Goal: Information Seeking & Learning: Get advice/opinions

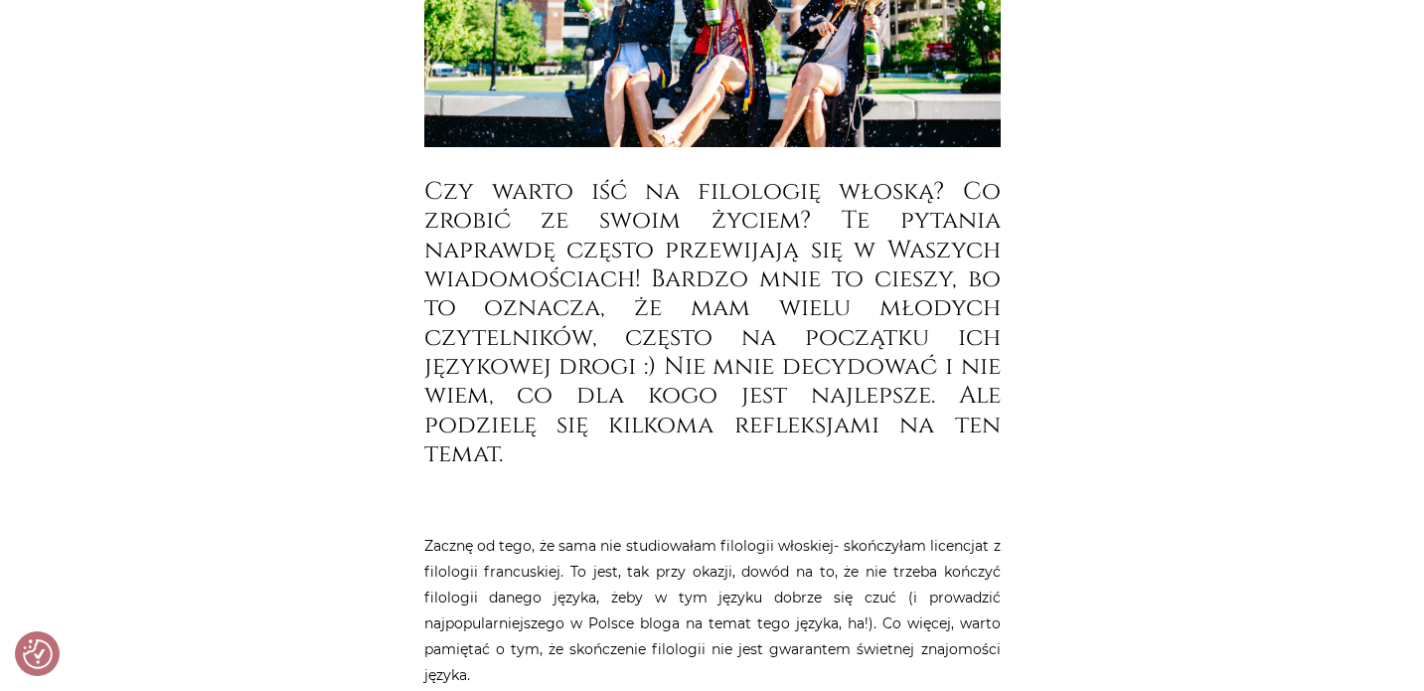
scroll to position [642, 0]
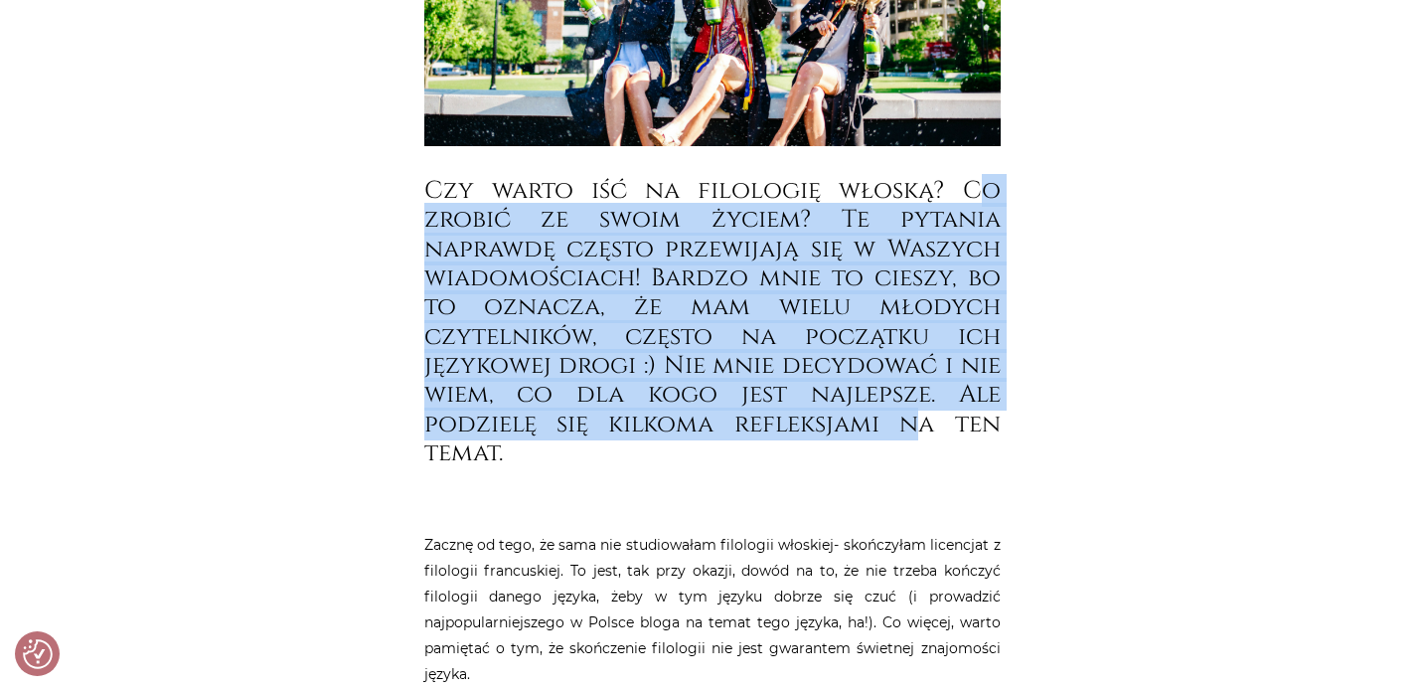
drag, startPoint x: 914, startPoint y: 423, endPoint x: 985, endPoint y: 199, distance: 235.5
click at [983, 199] on h3 "Czy warto iść na filologię włoską? Co zrobić ze swoim życiem? Te pytania napraw…" at bounding box center [712, 322] width 577 height 292
click at [985, 199] on h3 "Czy warto iść na filologię włoską? Co zrobić ze swoim życiem? Te pytania napraw…" at bounding box center [712, 322] width 577 height 292
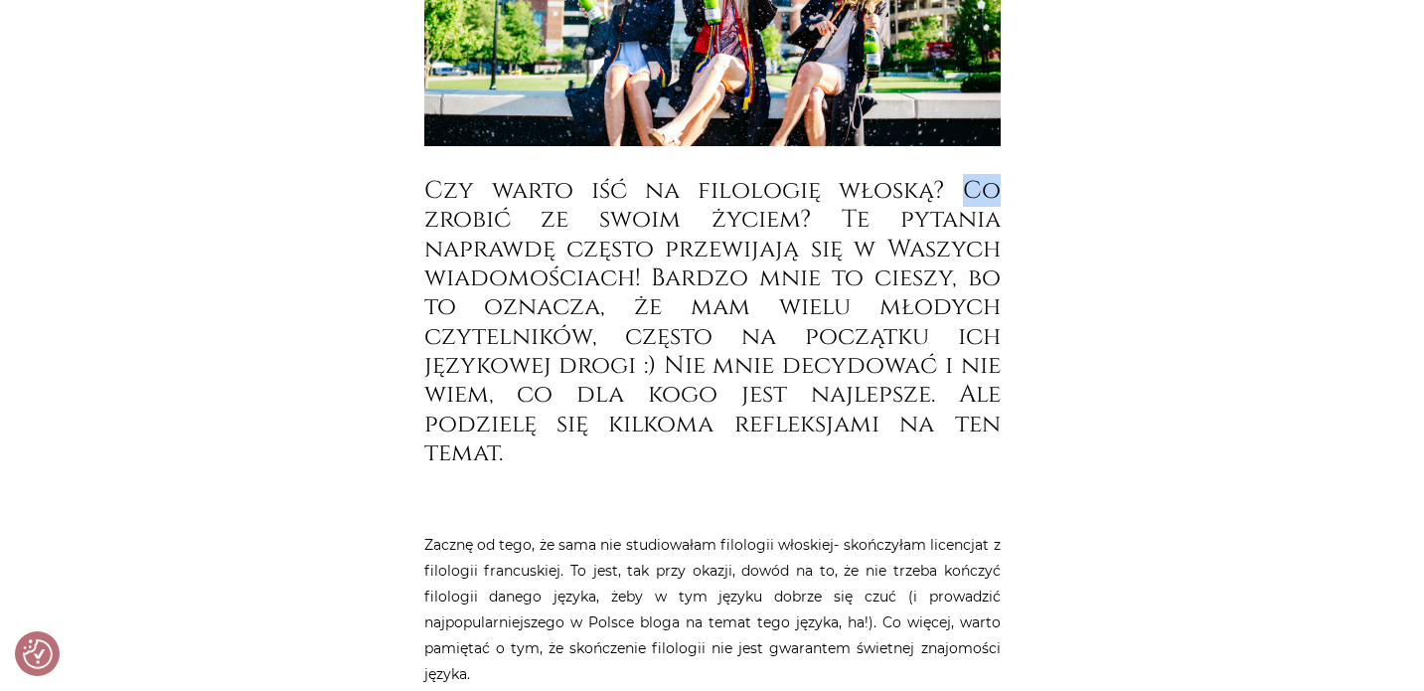
click at [985, 199] on h3 "Czy warto iść na filologię włoską? Co zrobić ze swoim życiem? Te pytania napraw…" at bounding box center [712, 322] width 577 height 292
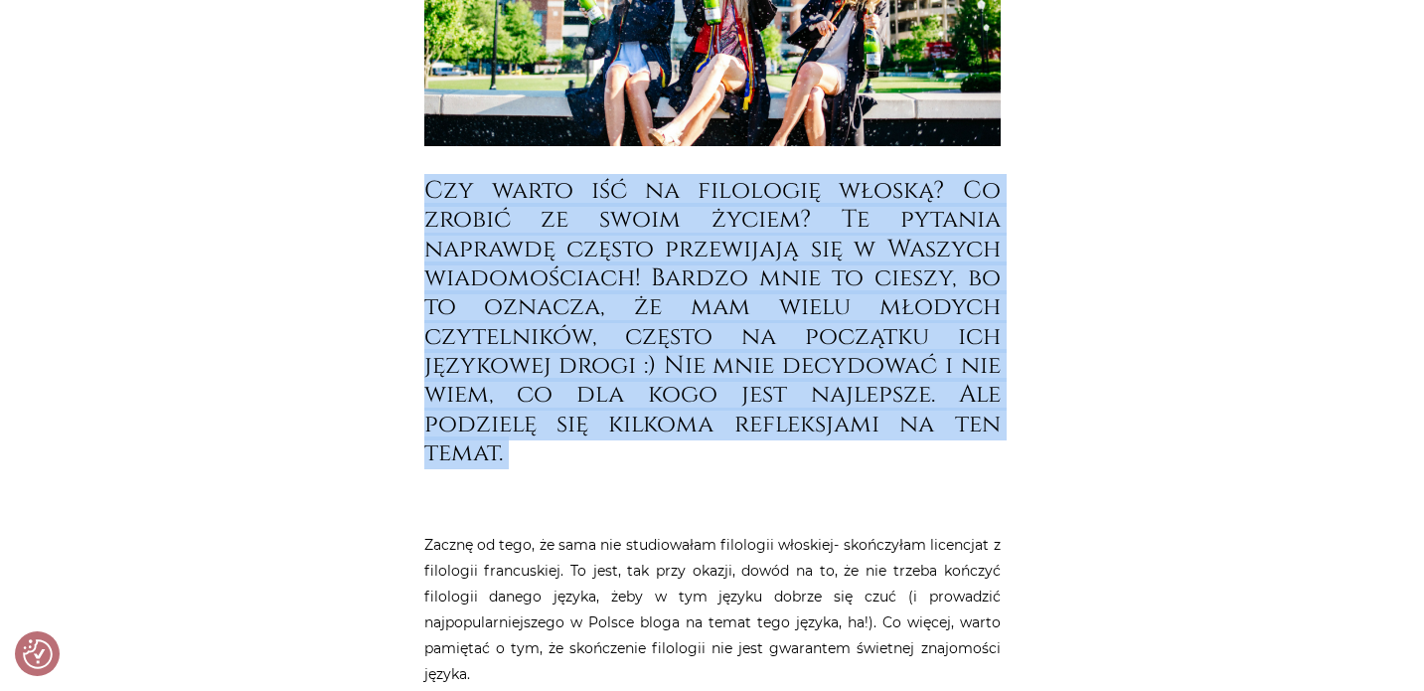
click at [985, 199] on h3 "Czy warto iść na filologię włoską? Co zrobić ze swoim życiem? Te pytania napraw…" at bounding box center [712, 322] width 577 height 292
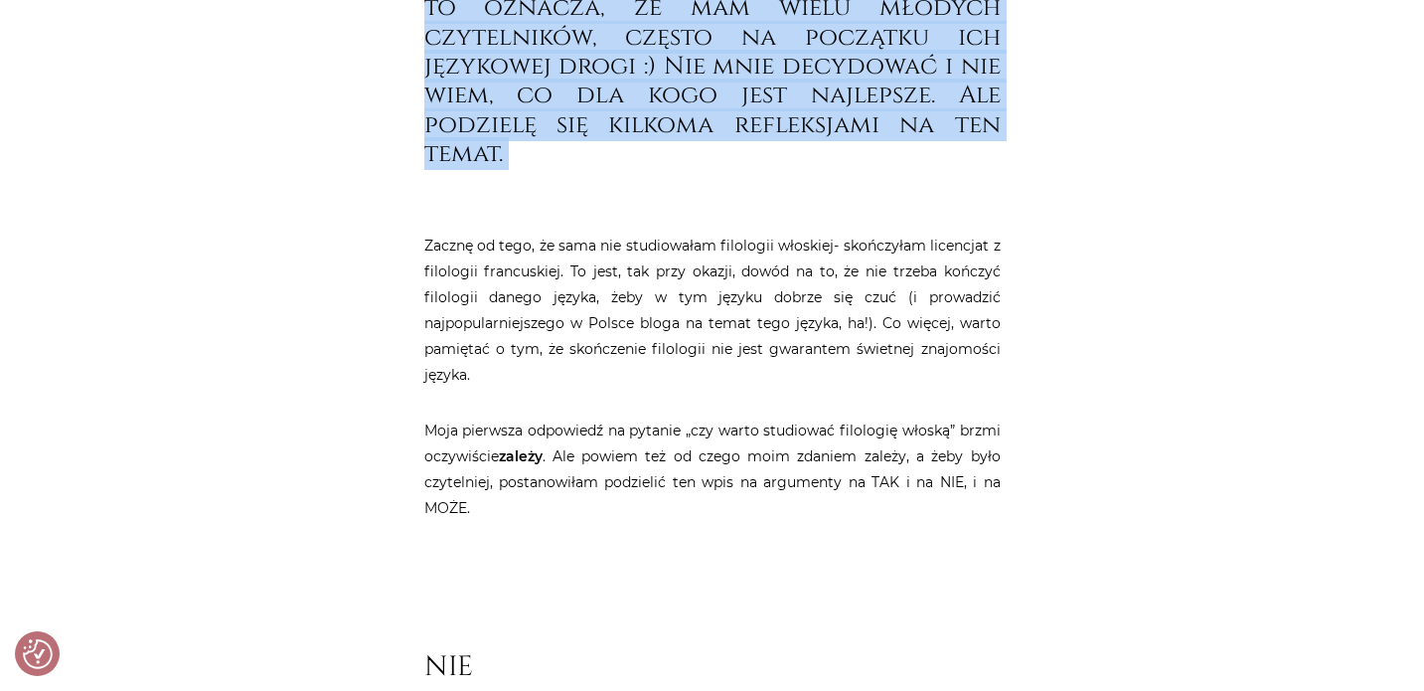
scroll to position [1008, 0]
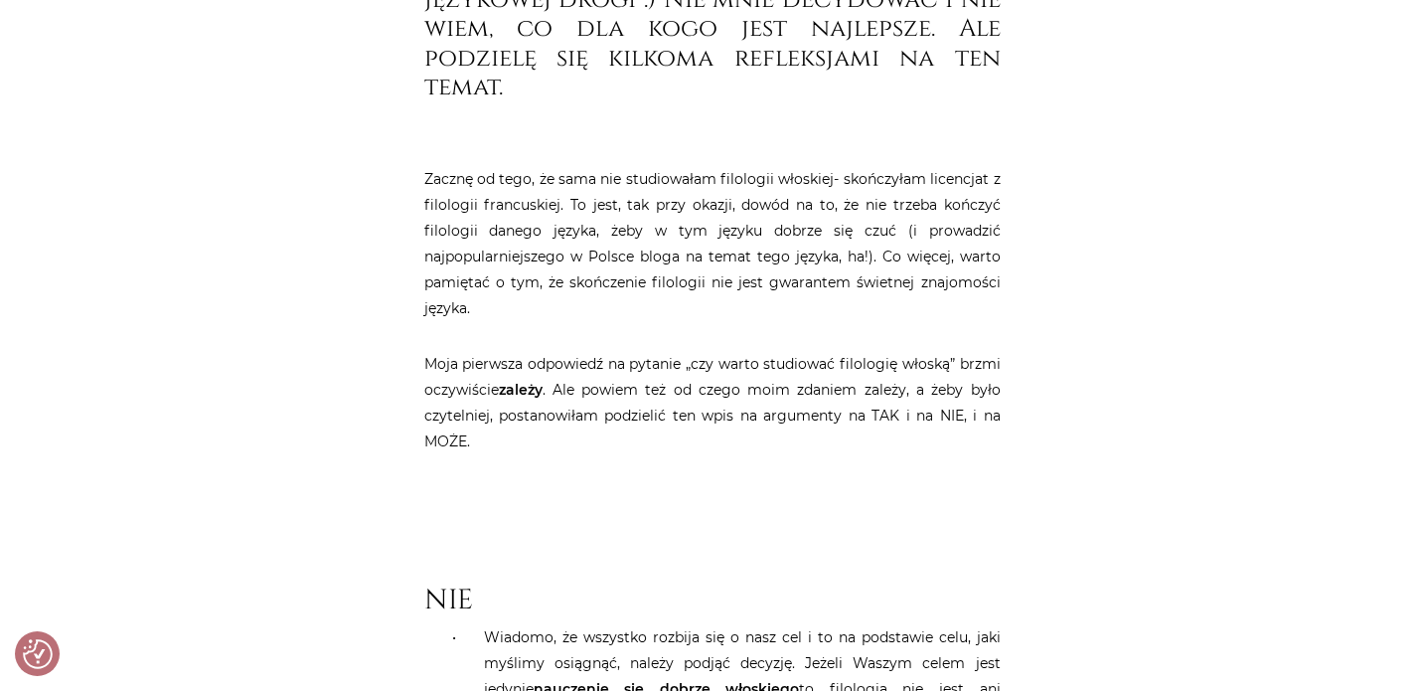
drag, startPoint x: 935, startPoint y: 343, endPoint x: 959, endPoint y: 275, distance: 71.7
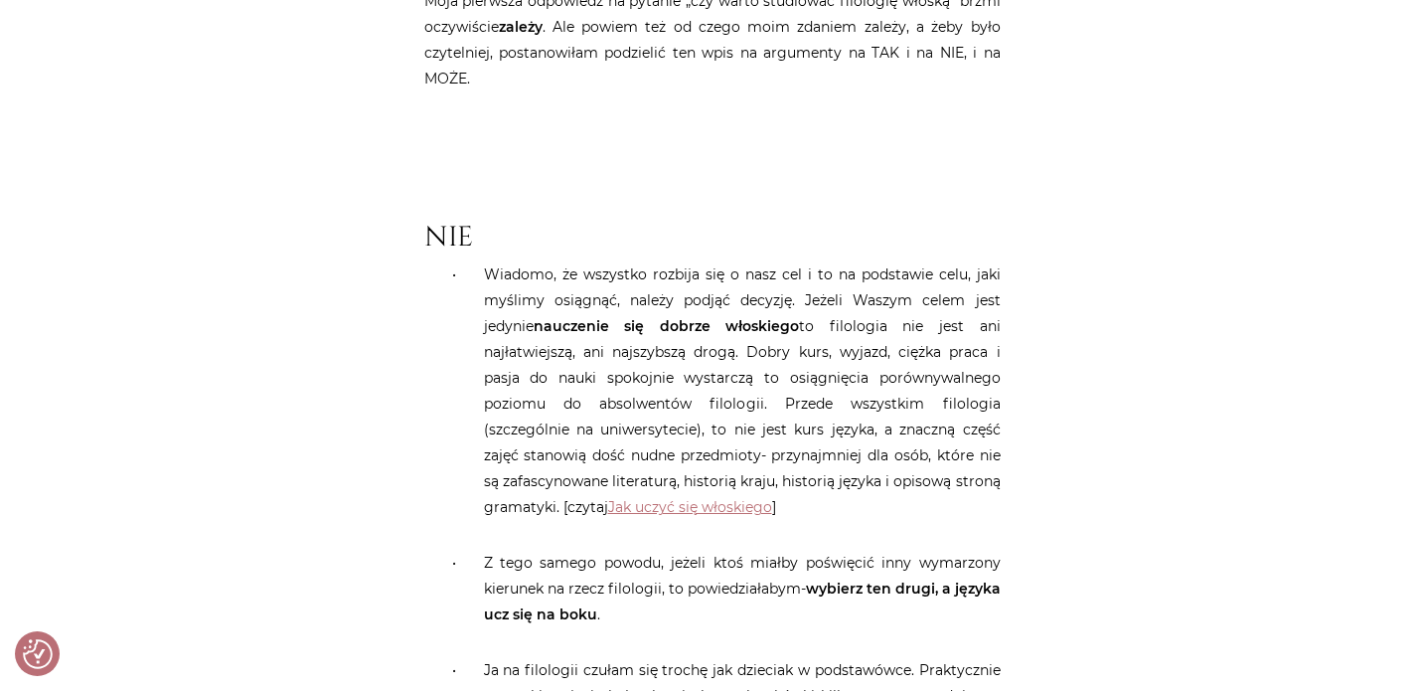
scroll to position [1383, 0]
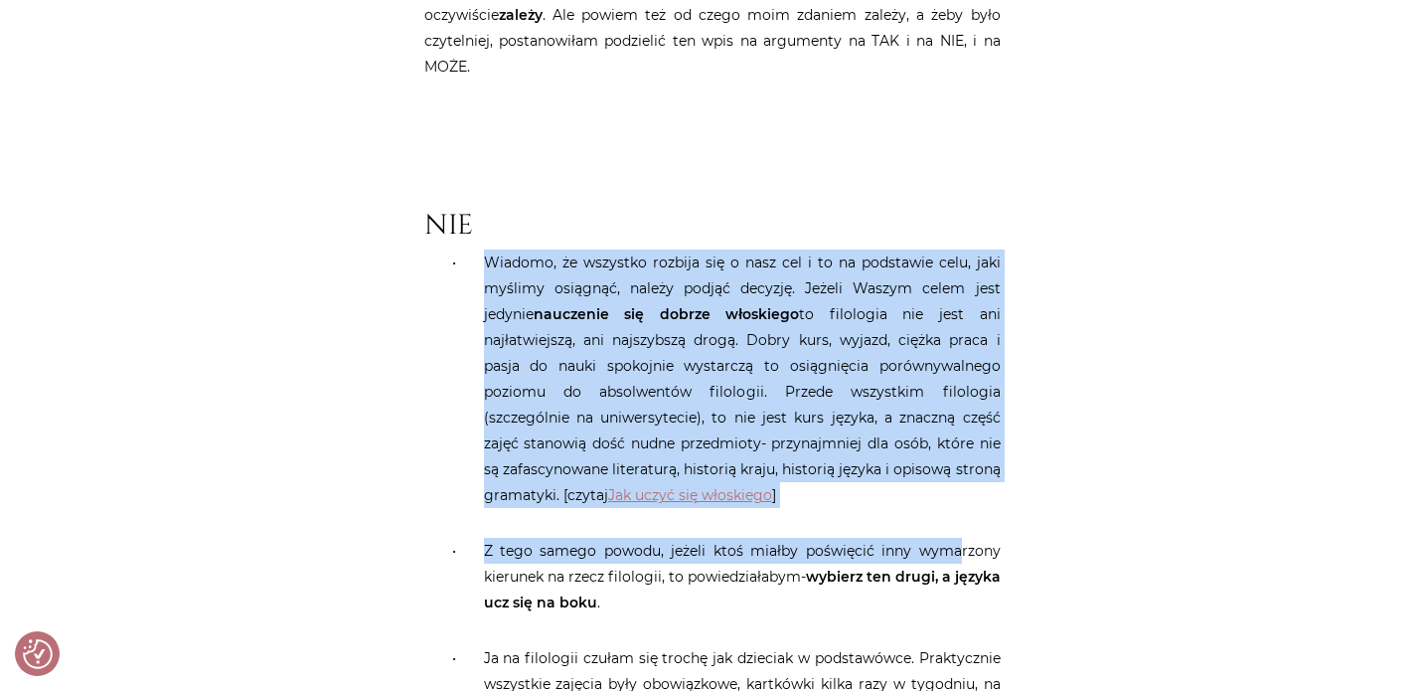
drag, startPoint x: 951, startPoint y: 235, endPoint x: 964, endPoint y: 543, distance: 308.4
click at [964, 543] on article "Strona główna / Blog / Pomoce / Czy warto studiować filologię (włoską)? Czy war…" at bounding box center [712, 627] width 577 height 3536
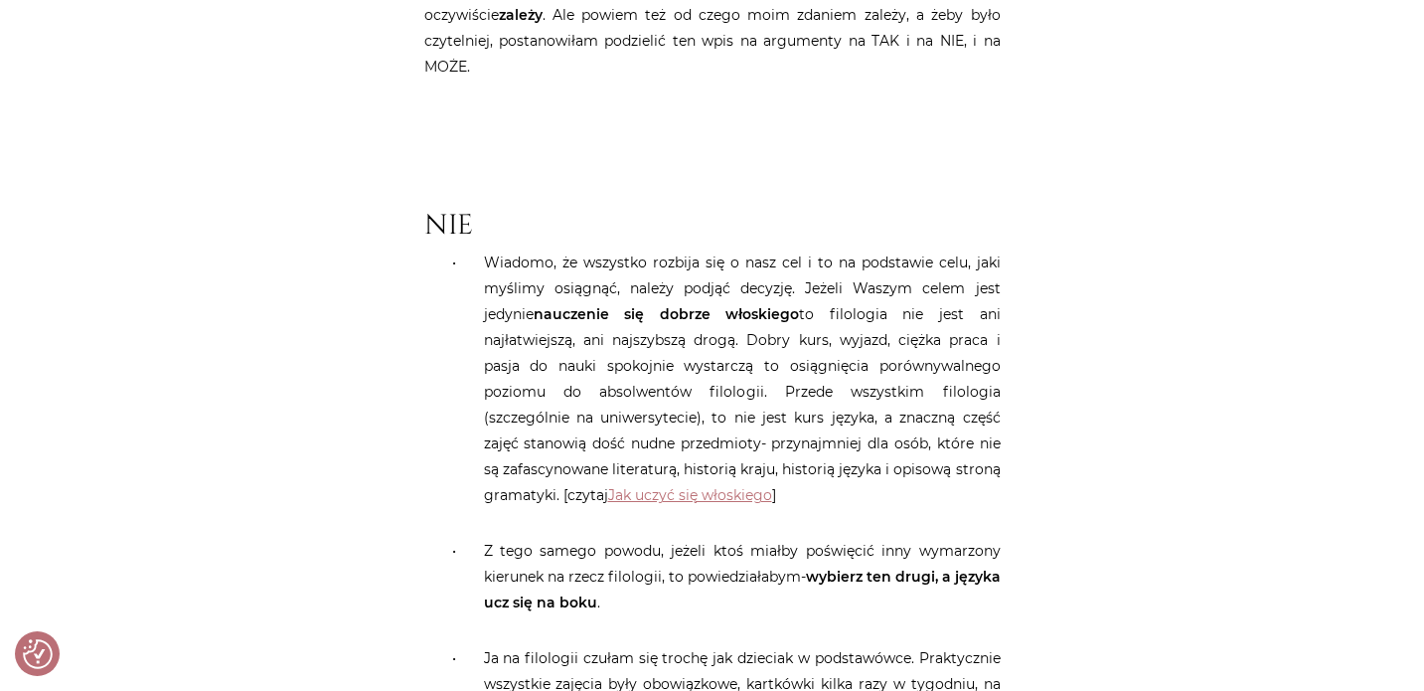
click at [956, 488] on p "Wiadomo, że wszystko rozbija się o nasz cel i to na podstawie celu, jaki myślim…" at bounding box center [742, 378] width 517 height 258
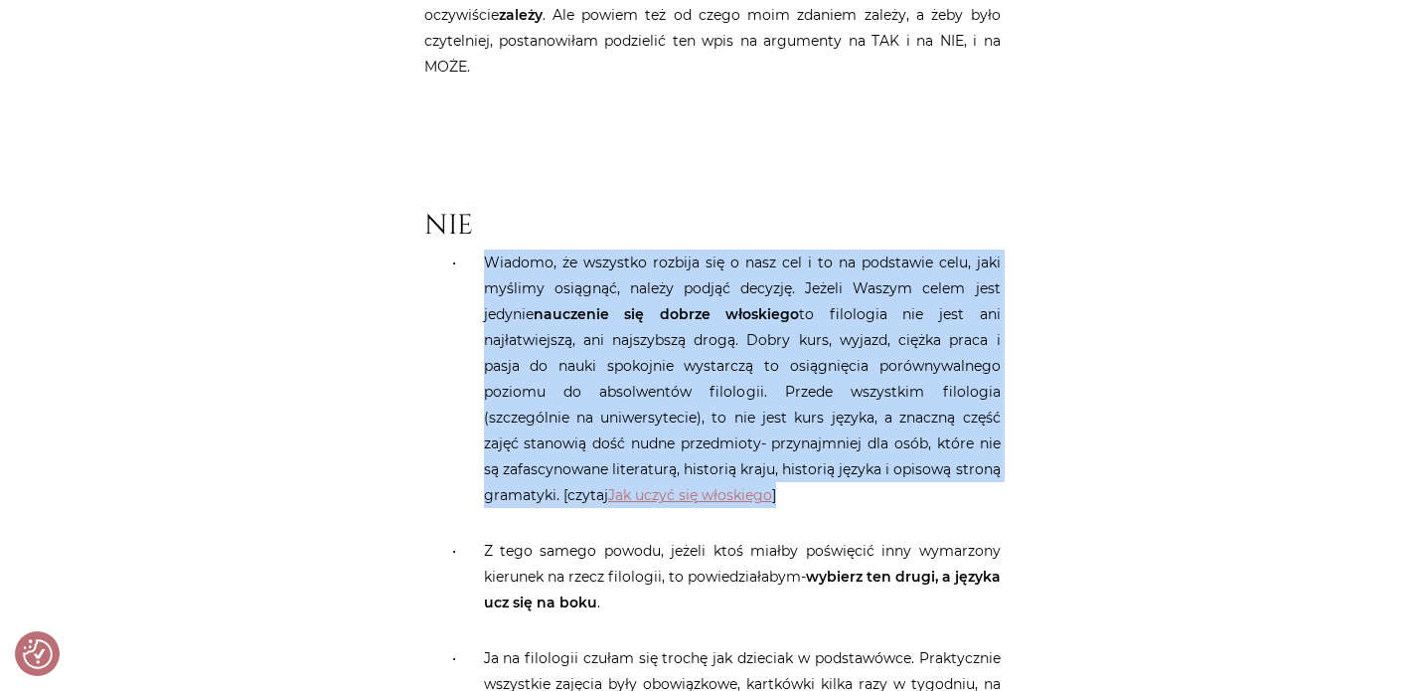
drag, startPoint x: 956, startPoint y: 488, endPoint x: 977, endPoint y: 240, distance: 249.4
click at [977, 241] on article "Strona główna / Blog / Pomoce / Czy warto studiować filologię (włoską)? Czy war…" at bounding box center [712, 627] width 577 height 3536
click at [977, 240] on article "Strona główna / Blog / Pomoce / Czy warto studiować filologię (włoską)? Czy war…" at bounding box center [712, 627] width 577 height 3536
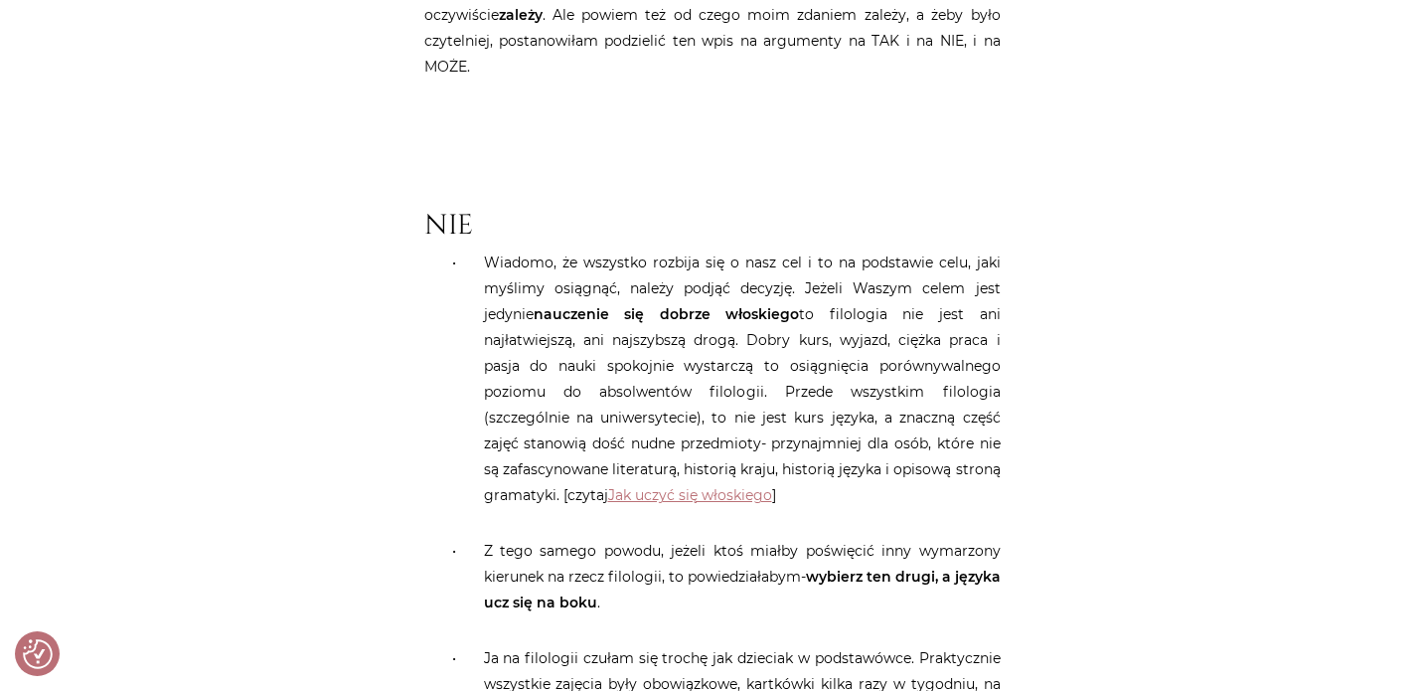
click at [902, 286] on p "Wiadomo, że wszystko rozbija się o nasz cel i to na podstawie celu, jaki myślim…" at bounding box center [742, 378] width 517 height 258
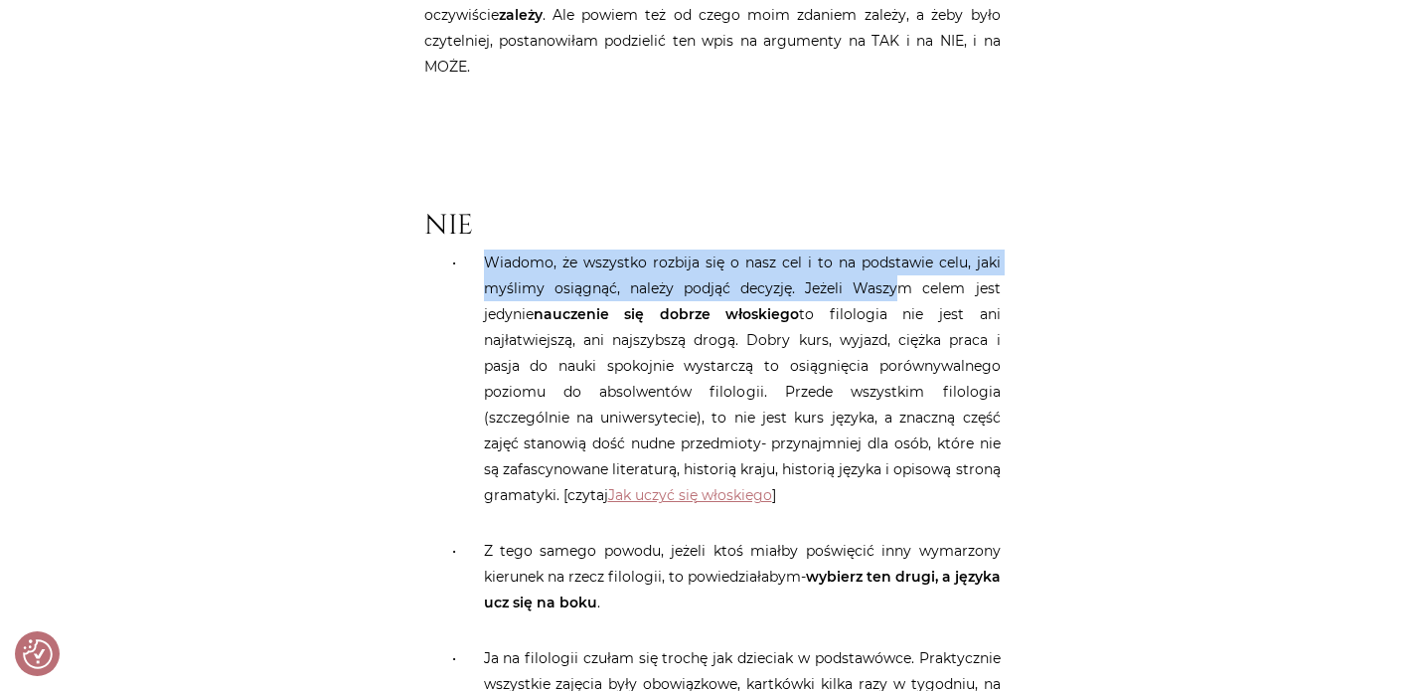
drag, startPoint x: 902, startPoint y: 286, endPoint x: 903, endPoint y: 219, distance: 67.6
click at [903, 219] on article "Strona główna / Blog / Pomoce / Czy warto studiować filologię (włoską)? Czy war…" at bounding box center [712, 627] width 577 height 3536
click at [903, 219] on h2 "NIE" at bounding box center [712, 226] width 577 height 34
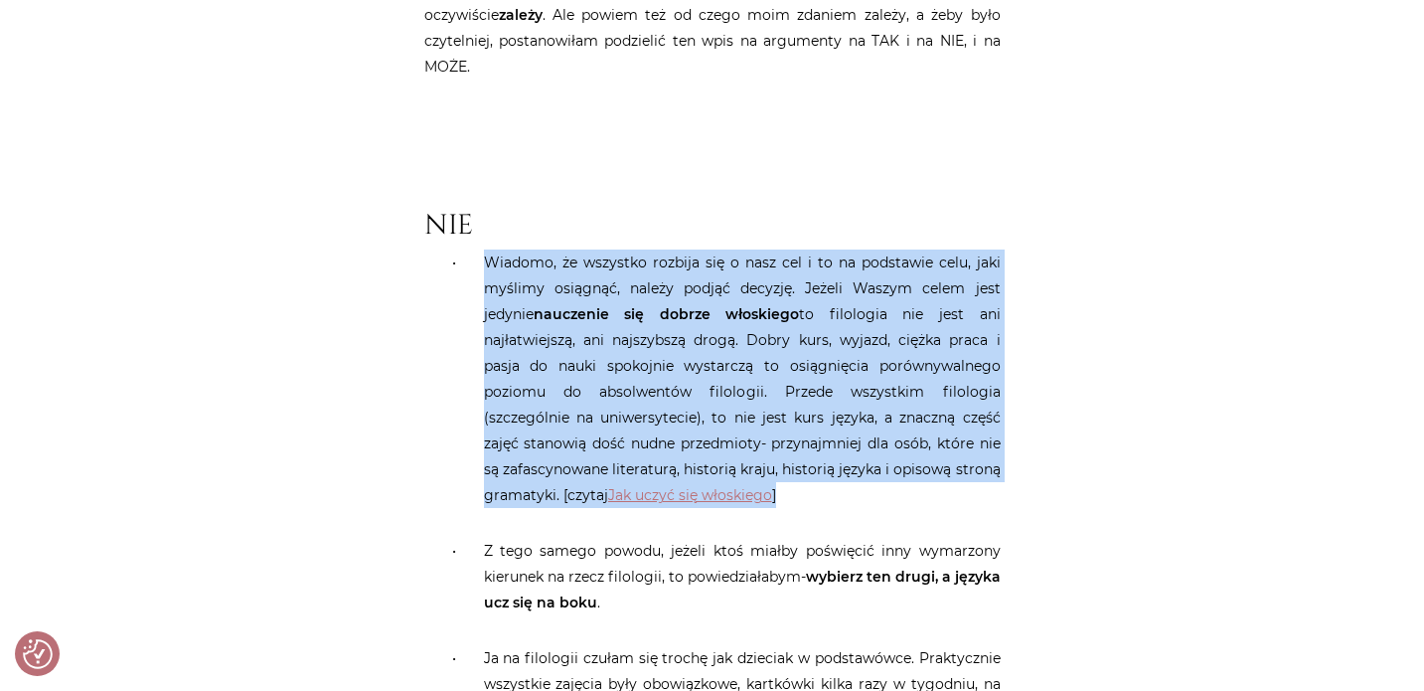
drag, startPoint x: 903, startPoint y: 219, endPoint x: 937, endPoint y: 489, distance: 272.6
click at [937, 489] on article "Strona główna / Blog / Pomoce / Czy warto studiować filologię (włoską)? Czy war…" at bounding box center [712, 627] width 577 height 3536
click at [937, 489] on p "Wiadomo, że wszystko rozbija się o nasz cel i to na podstawie celu, jaki myślim…" at bounding box center [742, 378] width 517 height 258
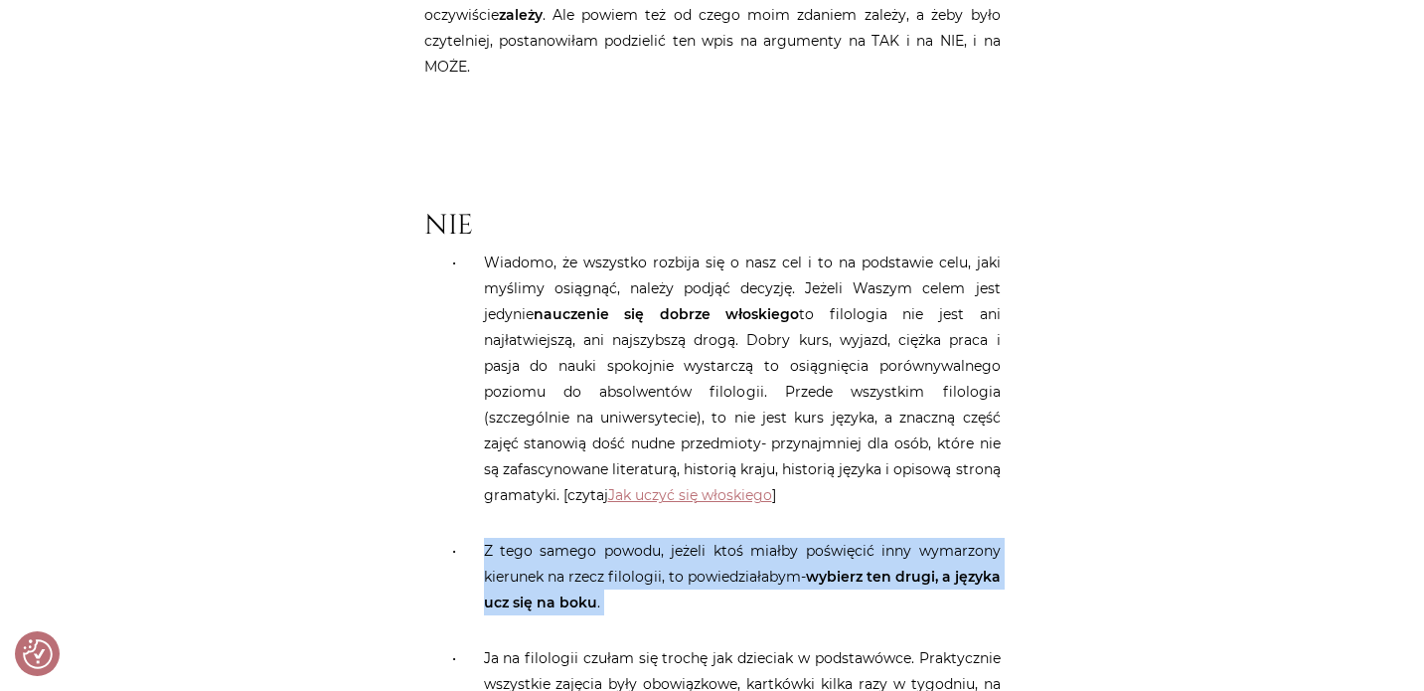
drag, startPoint x: 934, startPoint y: 510, endPoint x: 940, endPoint y: 640, distance: 130.3
click at [940, 640] on ul "Wiadomo, że wszystko rozbija się o nasz cel i to na podstawie celu, jaki myślim…" at bounding box center [712, 578] width 577 height 658
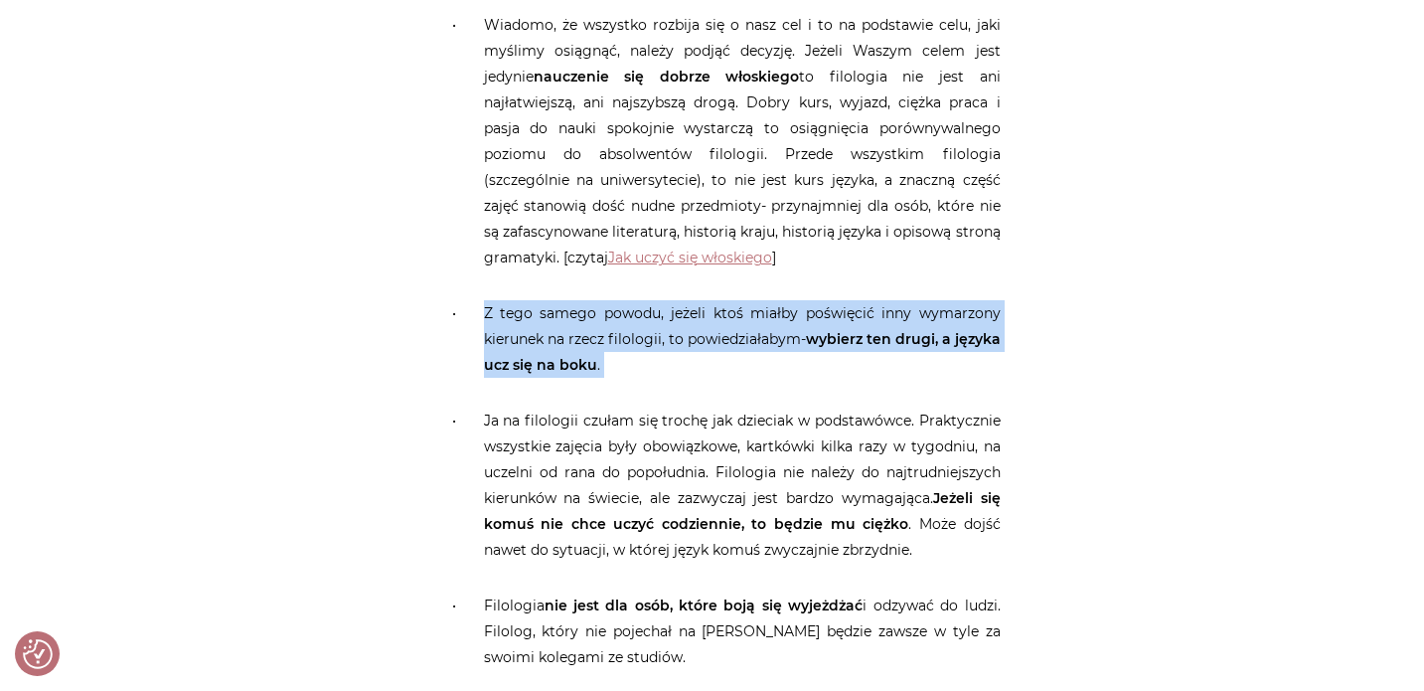
scroll to position [1622, 0]
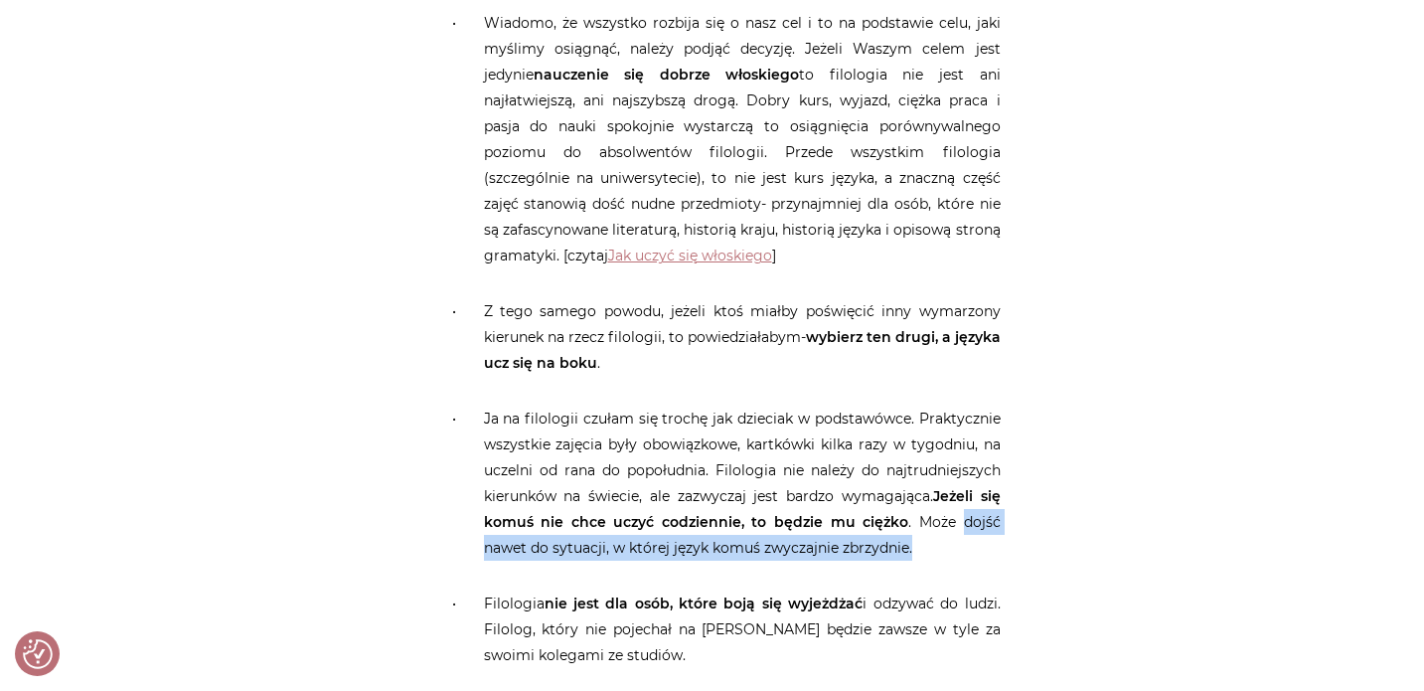
drag, startPoint x: 967, startPoint y: 524, endPoint x: 965, endPoint y: 546, distance: 22.0
click at [965, 546] on p "Ja na filologii czułam się trochę jak dzieciak w podstawówce. Praktycznie wszys…" at bounding box center [742, 483] width 517 height 155
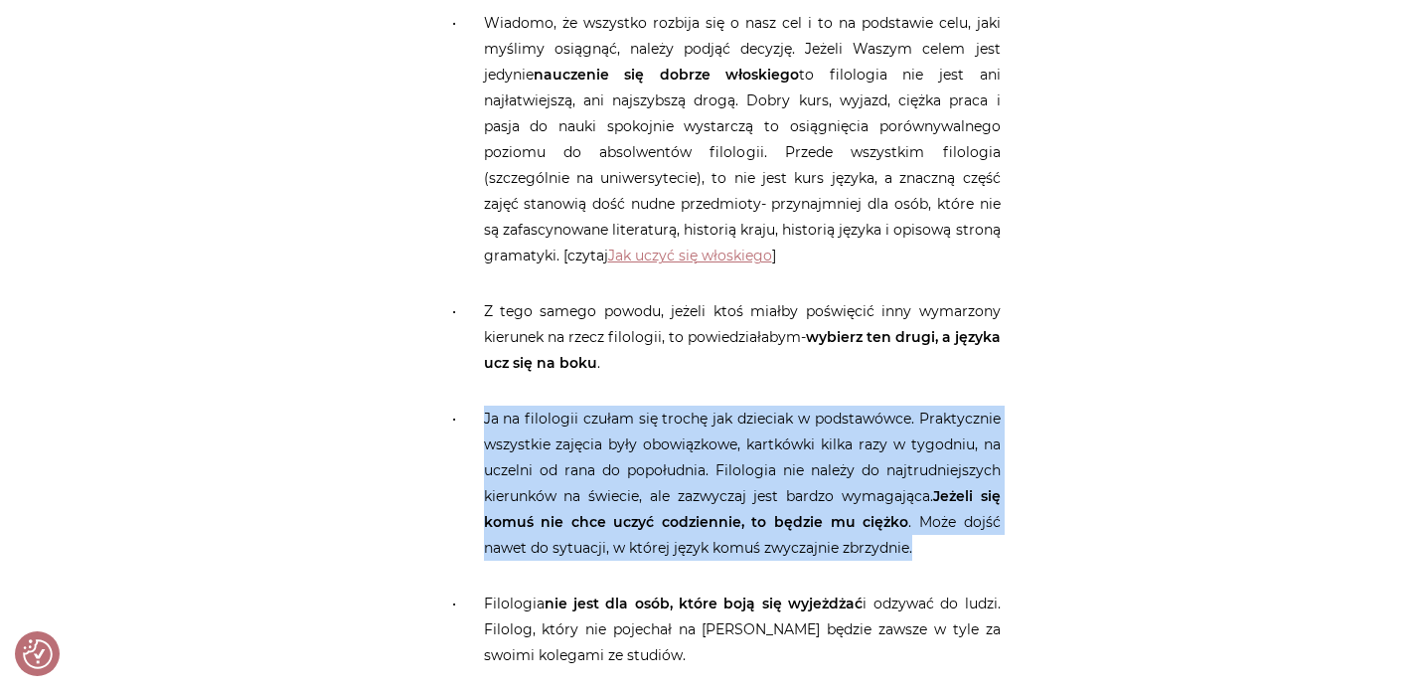
drag, startPoint x: 965, startPoint y: 546, endPoint x: 1011, endPoint y: 377, distance: 175.1
drag, startPoint x: 1011, startPoint y: 377, endPoint x: 908, endPoint y: 540, distance: 192.5
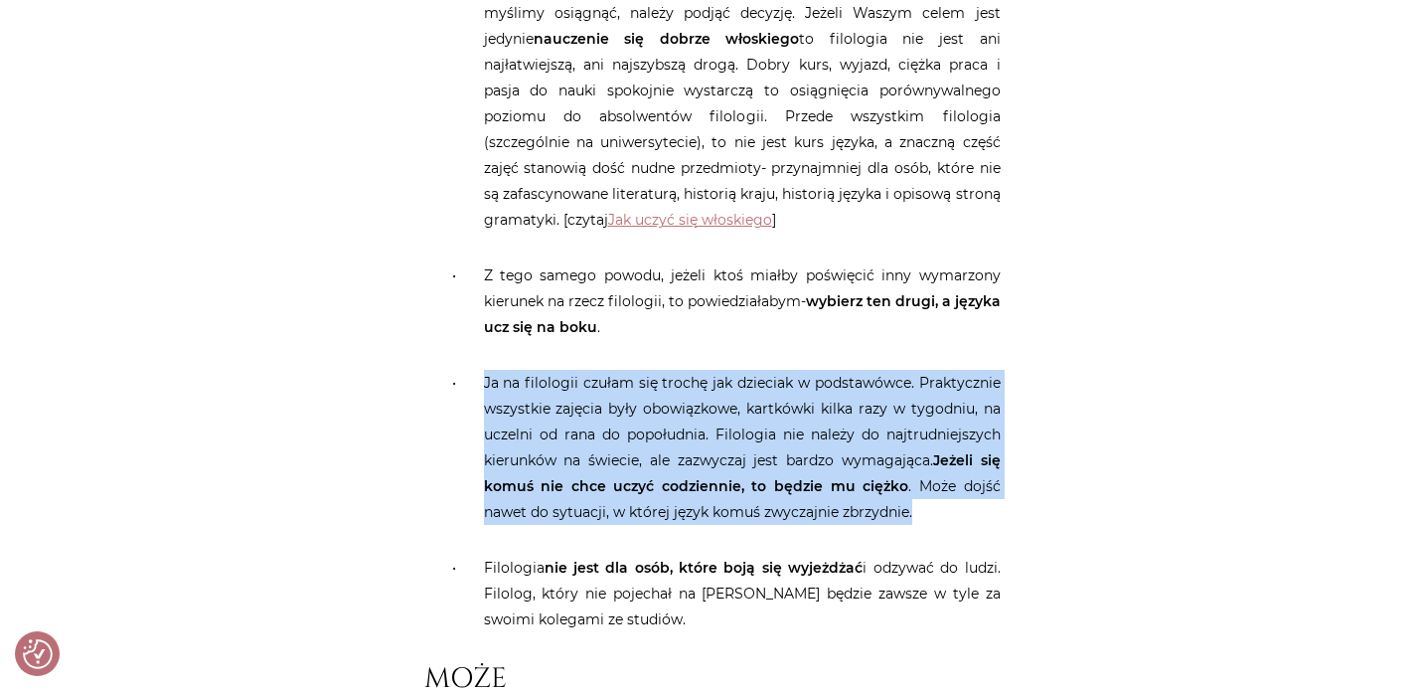
scroll to position [1717, 0]
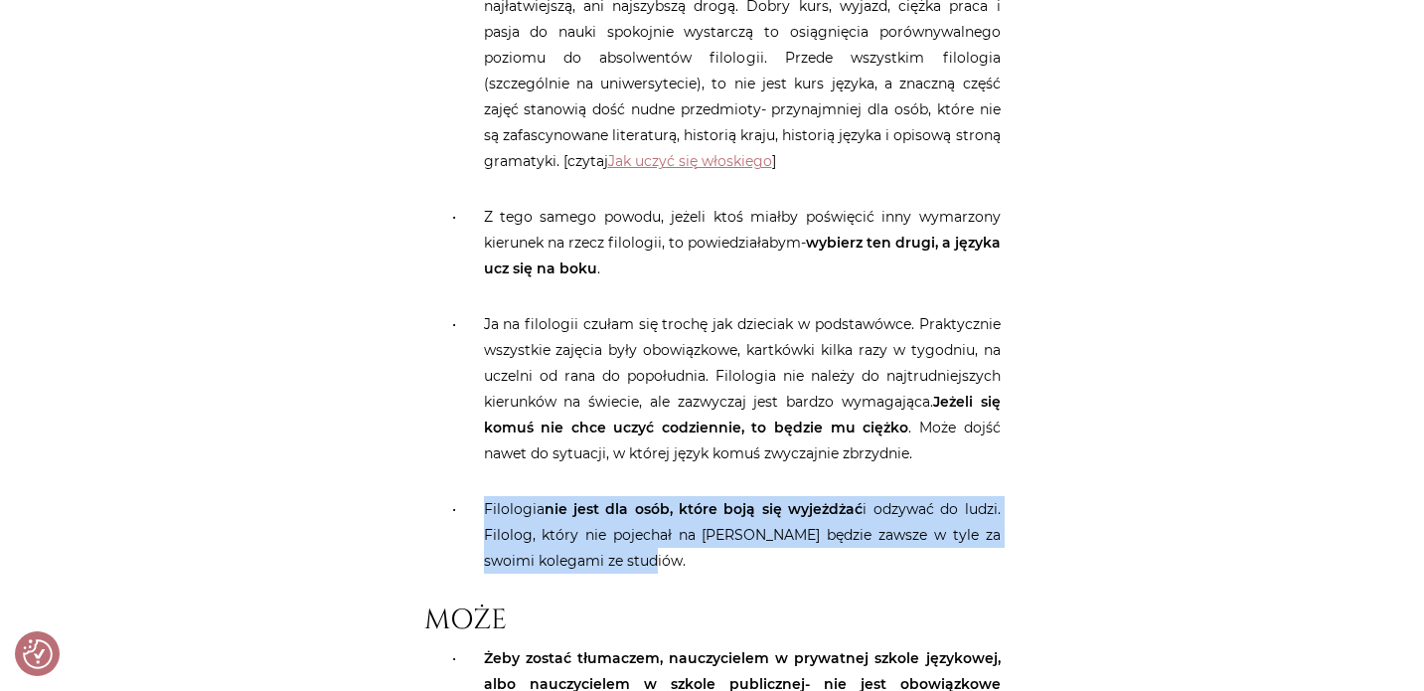
drag, startPoint x: 913, startPoint y: 565, endPoint x: 928, endPoint y: 483, distance: 82.9
click at [928, 483] on ul "Wiadomo, że wszystko rozbija się o nasz cel i to na podstawie celu, jaki myślim…" at bounding box center [712, 245] width 577 height 658
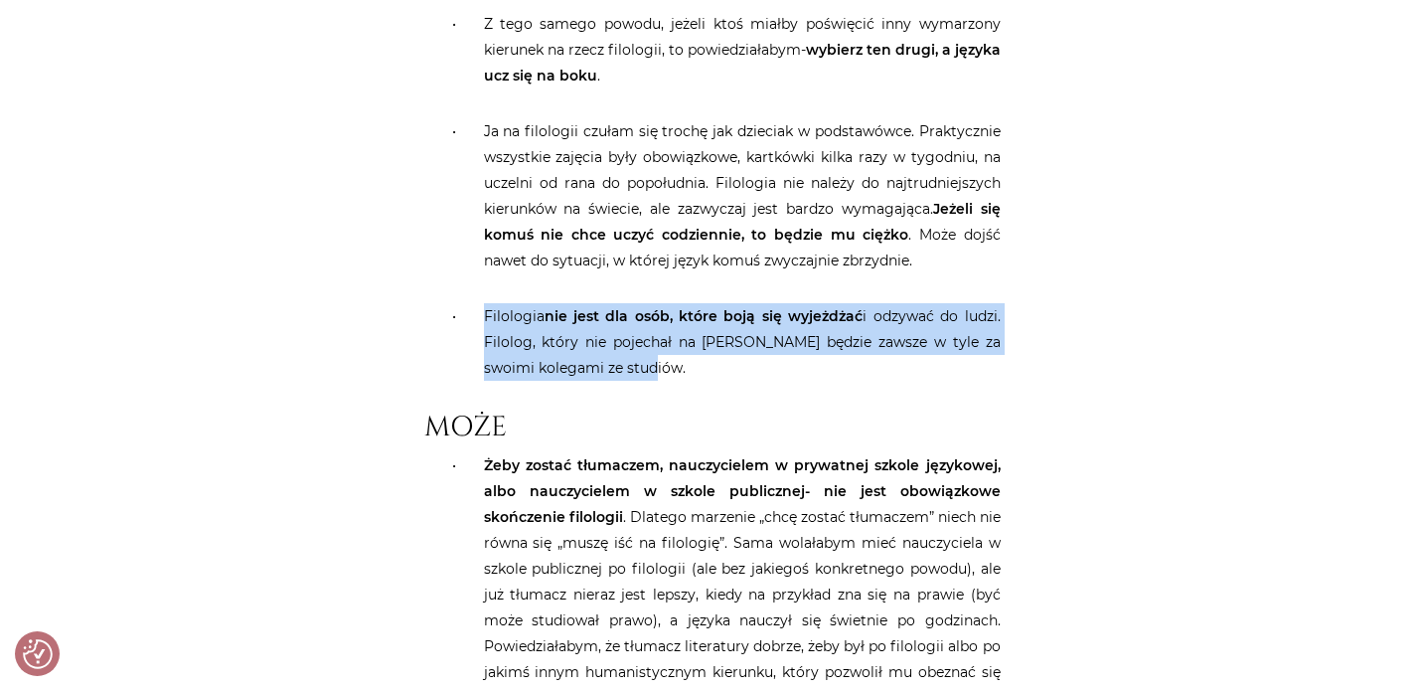
scroll to position [1936, 0]
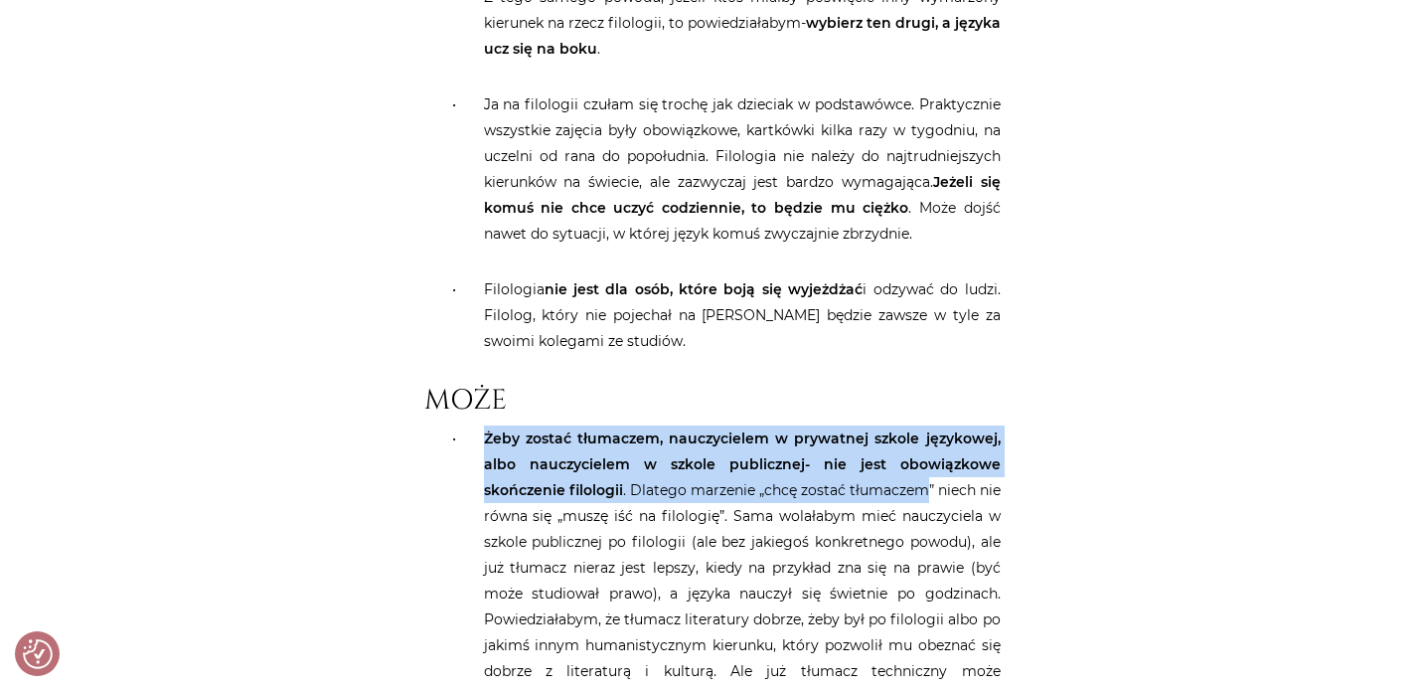
drag, startPoint x: 928, startPoint y: 483, endPoint x: 981, endPoint y: 386, distance: 110.7
click at [978, 386] on article "Strona główna / Blog / Pomoce / Czy warto studiować filologię (włoską)? Czy war…" at bounding box center [712, 73] width 577 height 3536
click at [981, 386] on h2 "MOŻE" at bounding box center [712, 401] width 577 height 34
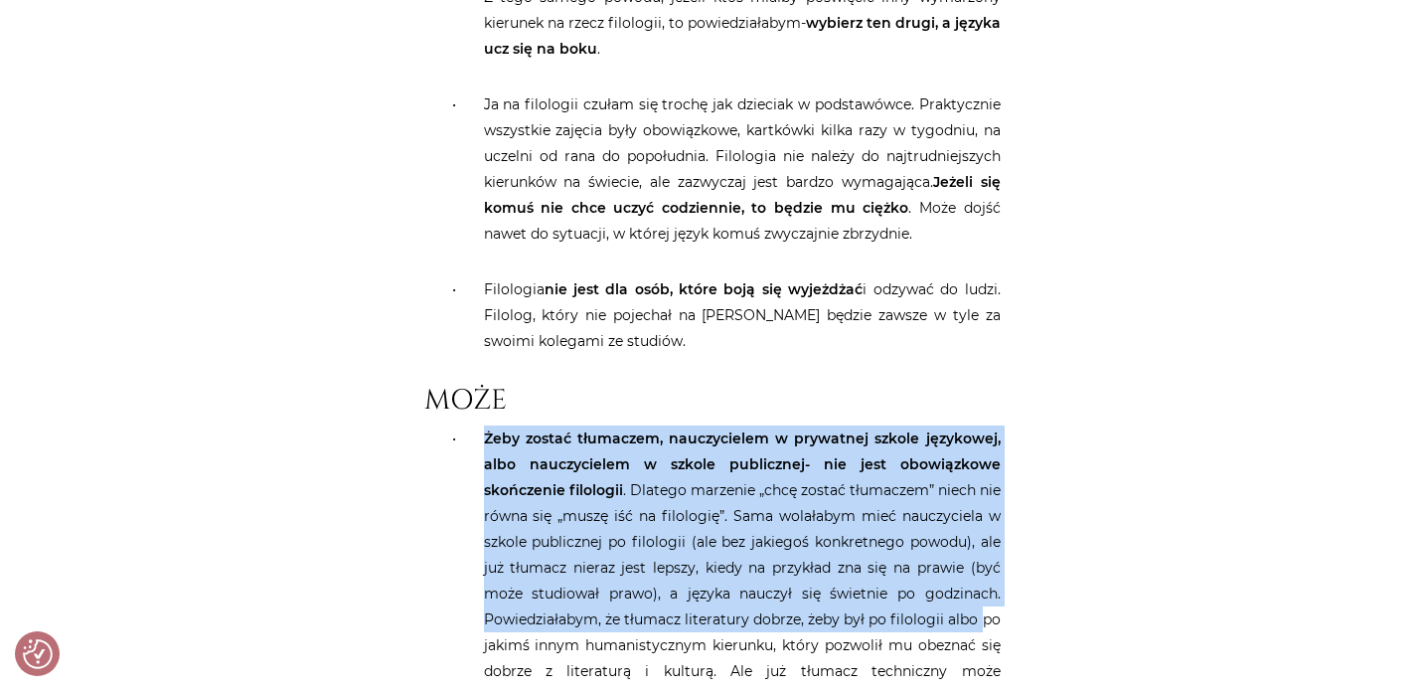
drag, startPoint x: 981, startPoint y: 386, endPoint x: 981, endPoint y: 659, distance: 273.3
click at [981, 654] on article "Strona główna / Blog / Pomoce / Czy warto studiować filologię (włoską)? Czy war…" at bounding box center [712, 73] width 577 height 3536
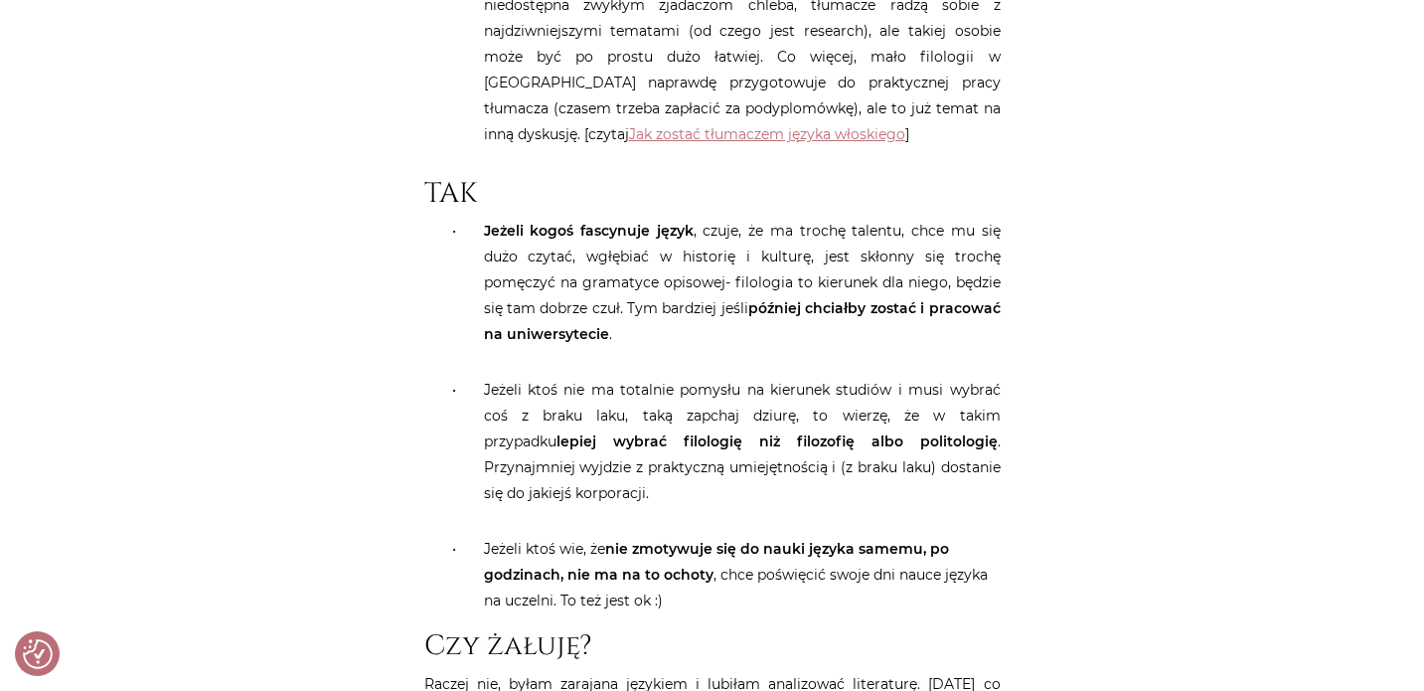
scroll to position [2659, 0]
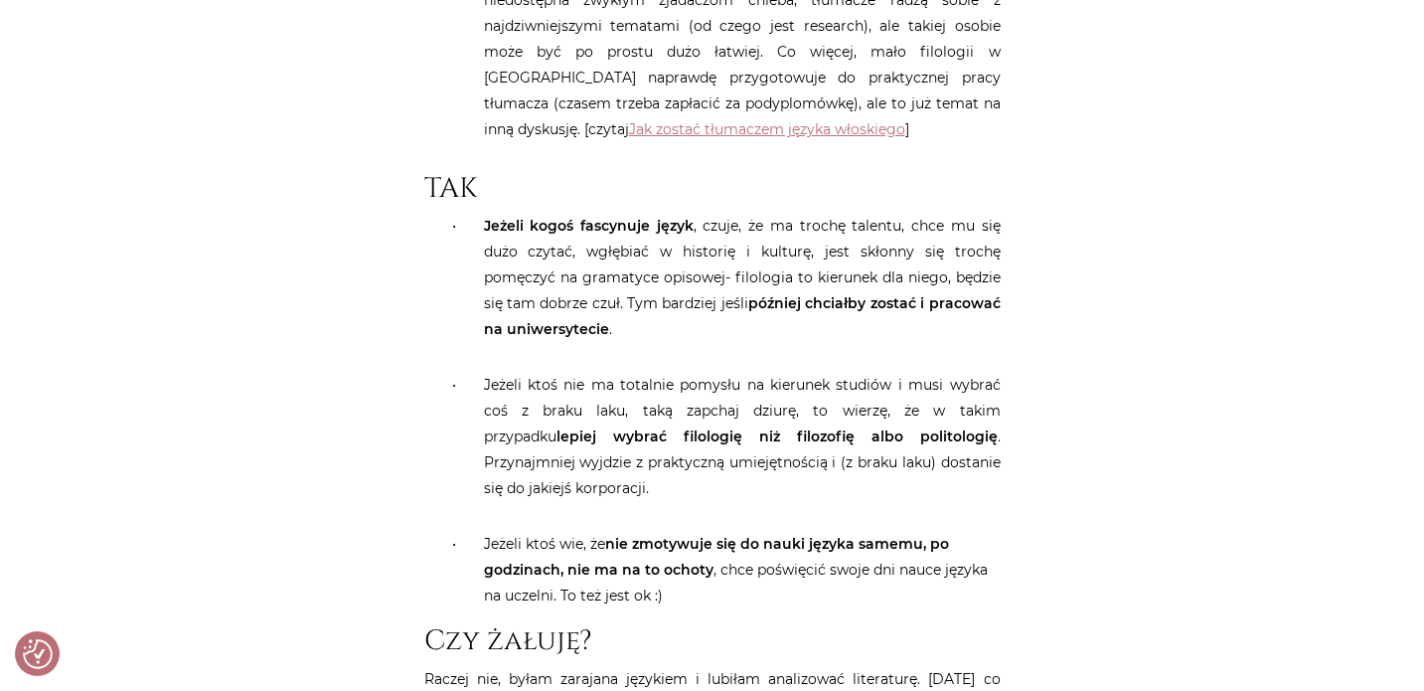
click at [947, 379] on p "Jeżeli ktoś nie ma totalnie pomysłu na kierunek studiów i musi wybrać coś z bra…" at bounding box center [742, 436] width 517 height 129
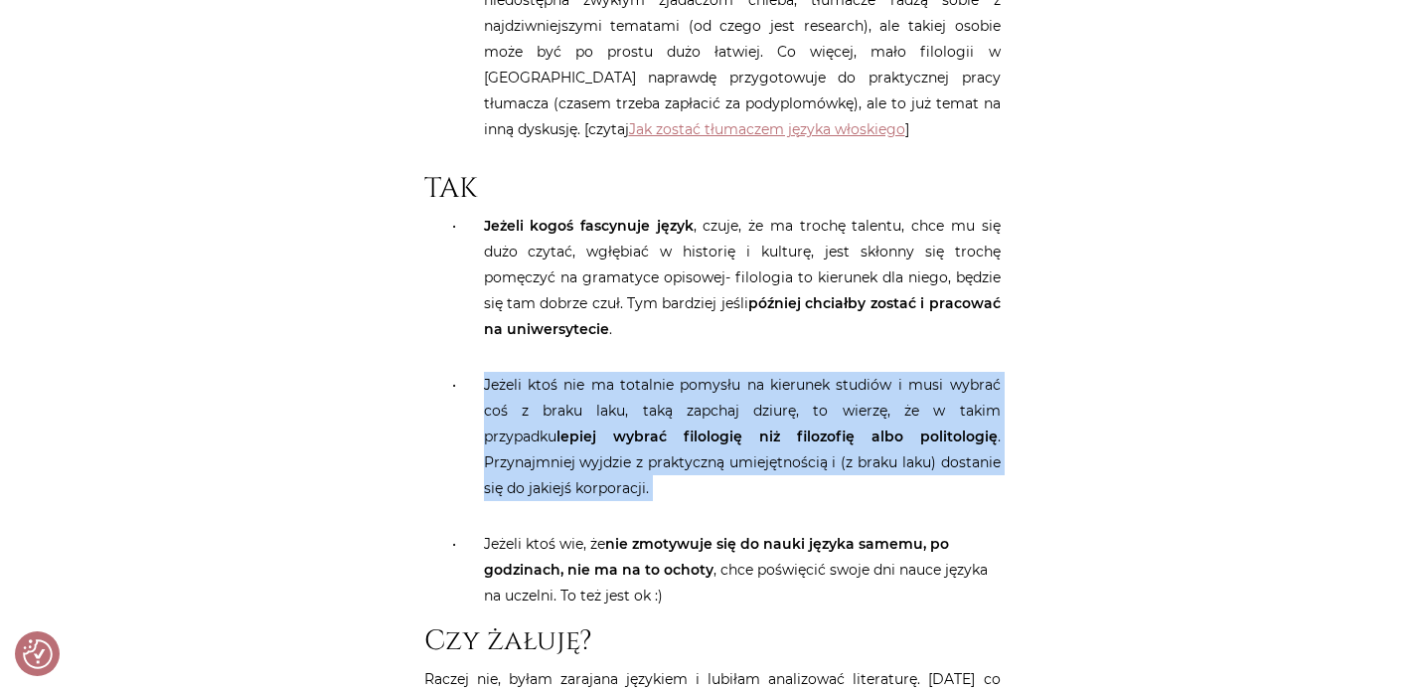
click at [947, 379] on p "Jeżeli ktoś nie ma totalnie pomysłu na kierunek studiów i musi wybrać coś z bra…" at bounding box center [742, 436] width 517 height 129
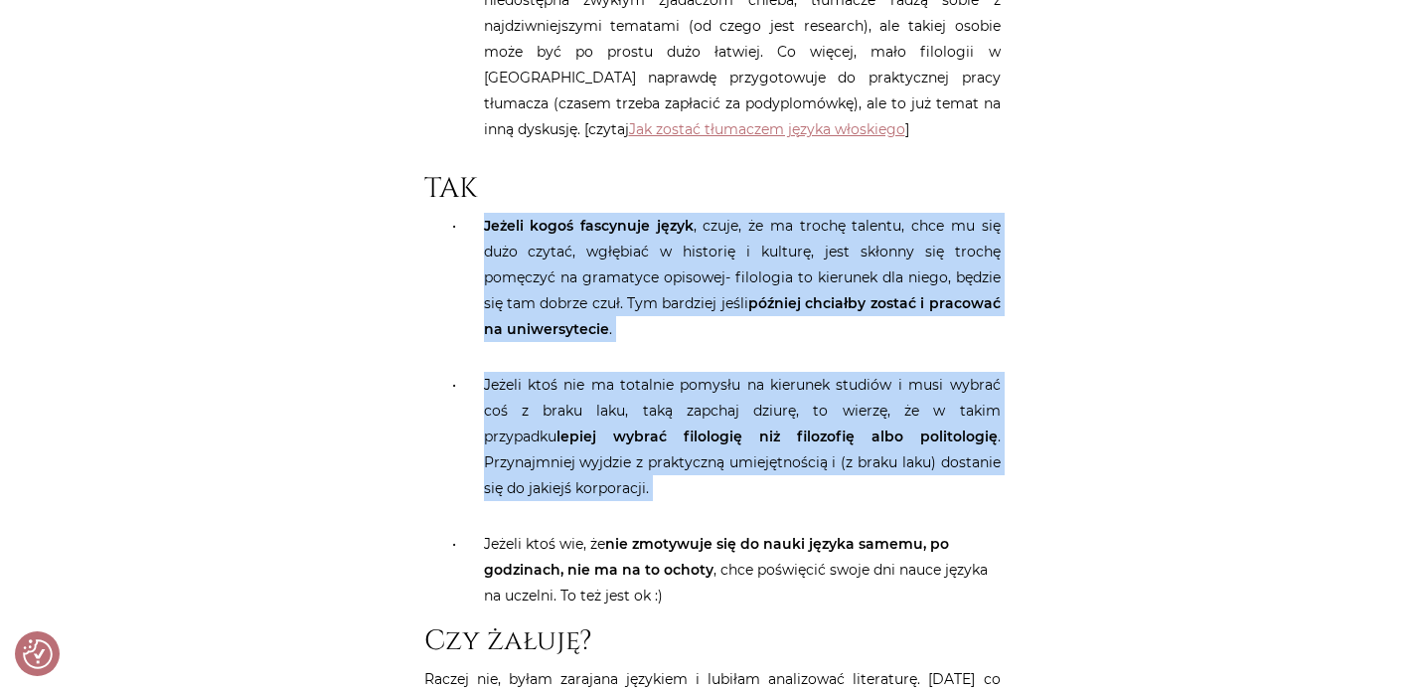
drag, startPoint x: 951, startPoint y: 353, endPoint x: 983, endPoint y: 234, distance: 123.4
click at [983, 234] on ul "Jeżeli kogoś fascynuje język , czuje, że ma trochę talentu, chce mu się dużo cz…" at bounding box center [712, 411] width 577 height 396
click at [983, 234] on p "Jeżeli kogoś fascynuje język , czuje, że ma trochę talentu, chce mu się dużo cz…" at bounding box center [742, 277] width 517 height 129
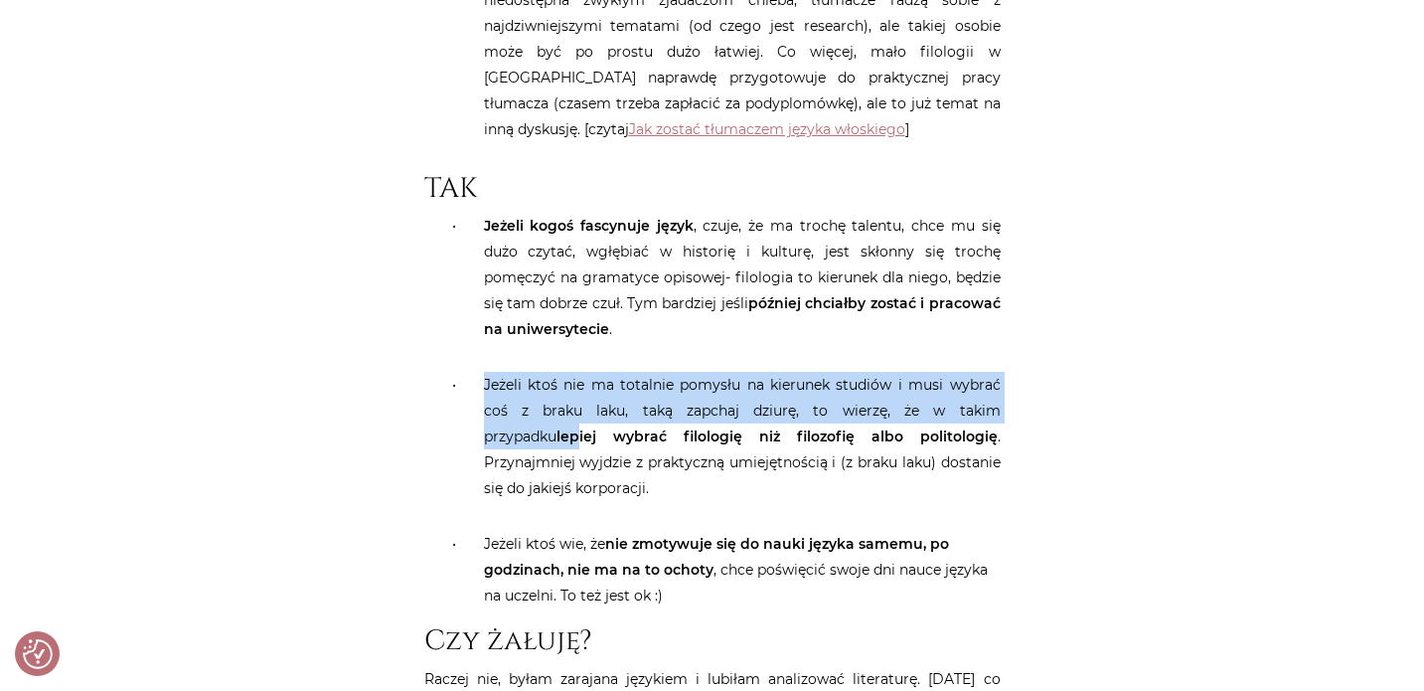
drag, startPoint x: 963, startPoint y: 317, endPoint x: 983, endPoint y: 402, distance: 86.8
click at [983, 395] on ul "Jeżeli kogoś fascynuje język , czuje, że ma trochę talentu, chce mu się dużo cz…" at bounding box center [712, 411] width 577 height 396
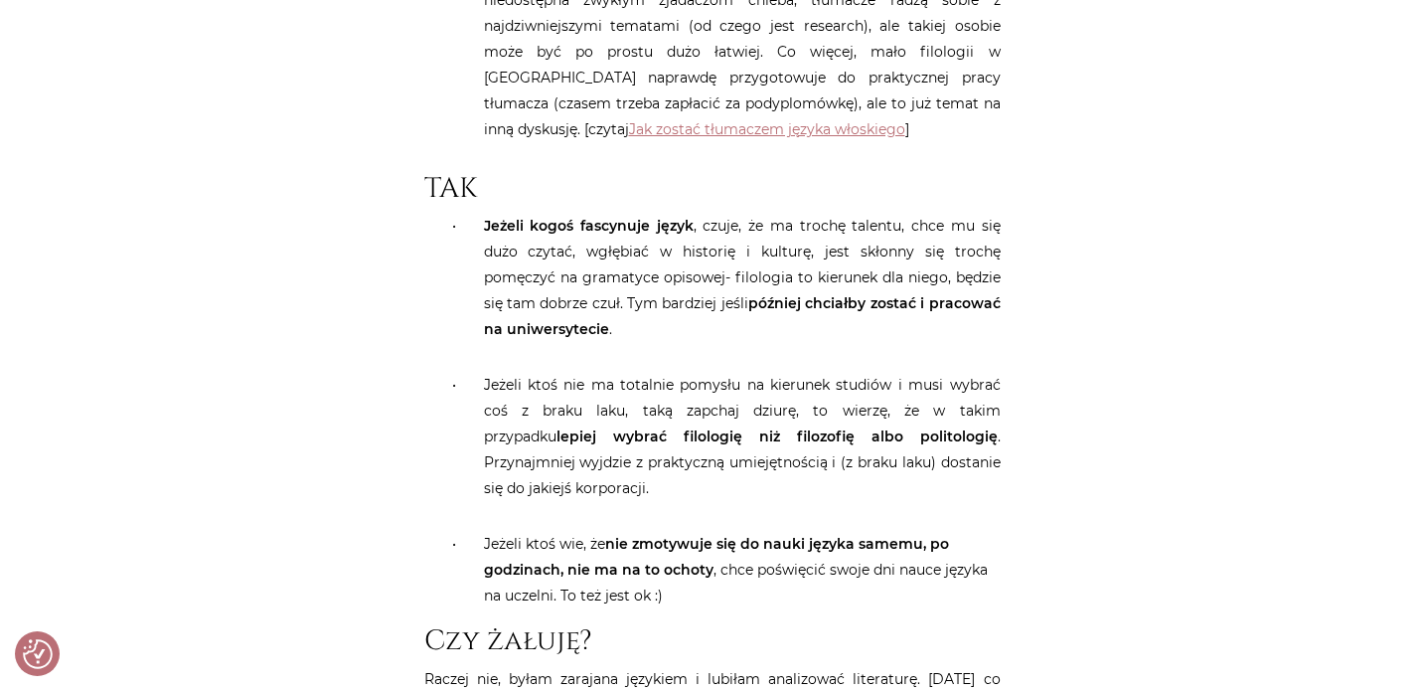
click at [983, 438] on p "Jeżeli ktoś nie ma totalnie pomysłu na kierunek studiów i musi wybrać coś z bra…" at bounding box center [742, 436] width 517 height 129
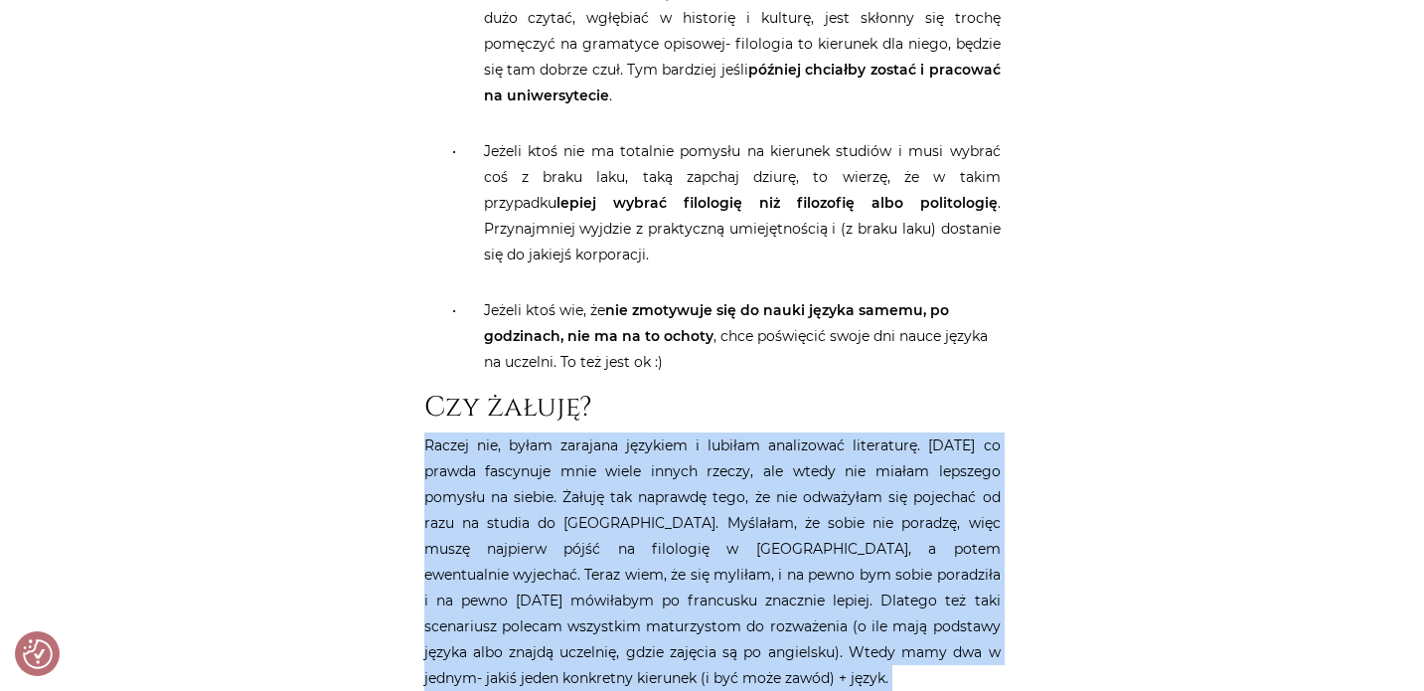
drag, startPoint x: 979, startPoint y: 363, endPoint x: 967, endPoint y: 691, distance: 328.2
click at [884, 531] on p "Raczej nie, byłam zarajana językiem i lubiłam analizować literaturę. [DATE] co …" at bounding box center [712, 560] width 577 height 258
